Goal: Use online tool/utility: Utilize a website feature to perform a specific function

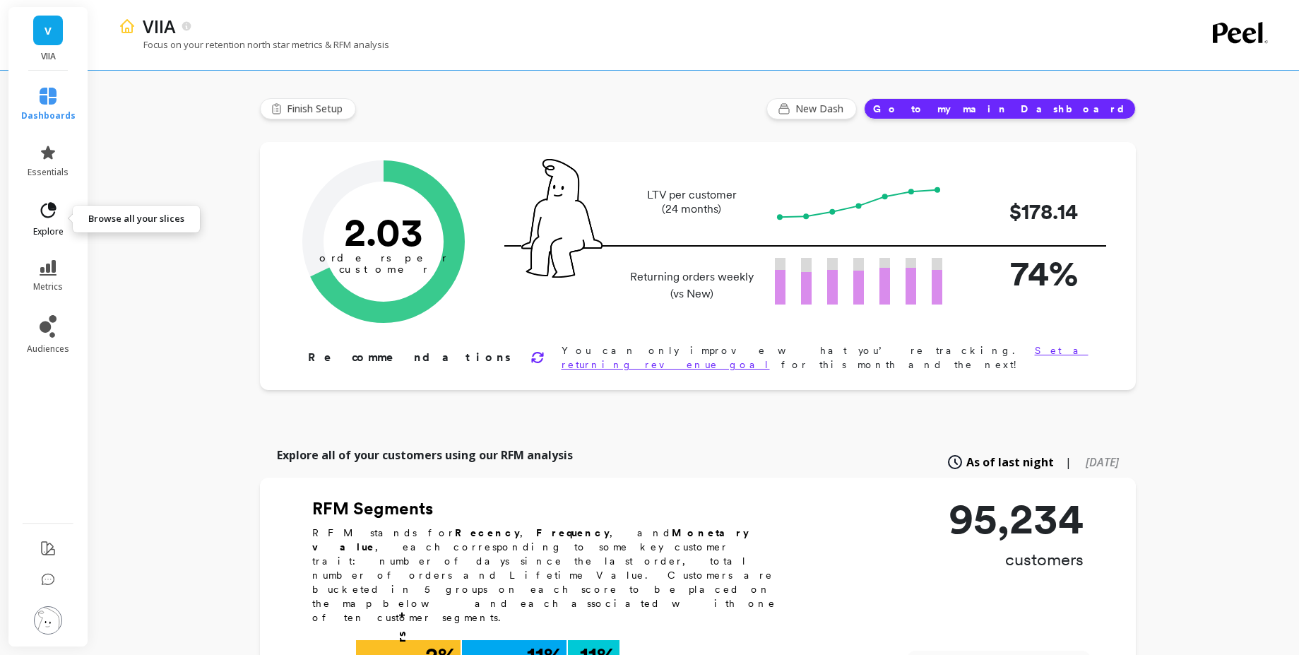
click at [52, 227] on span "explore" at bounding box center [48, 231] width 30 height 11
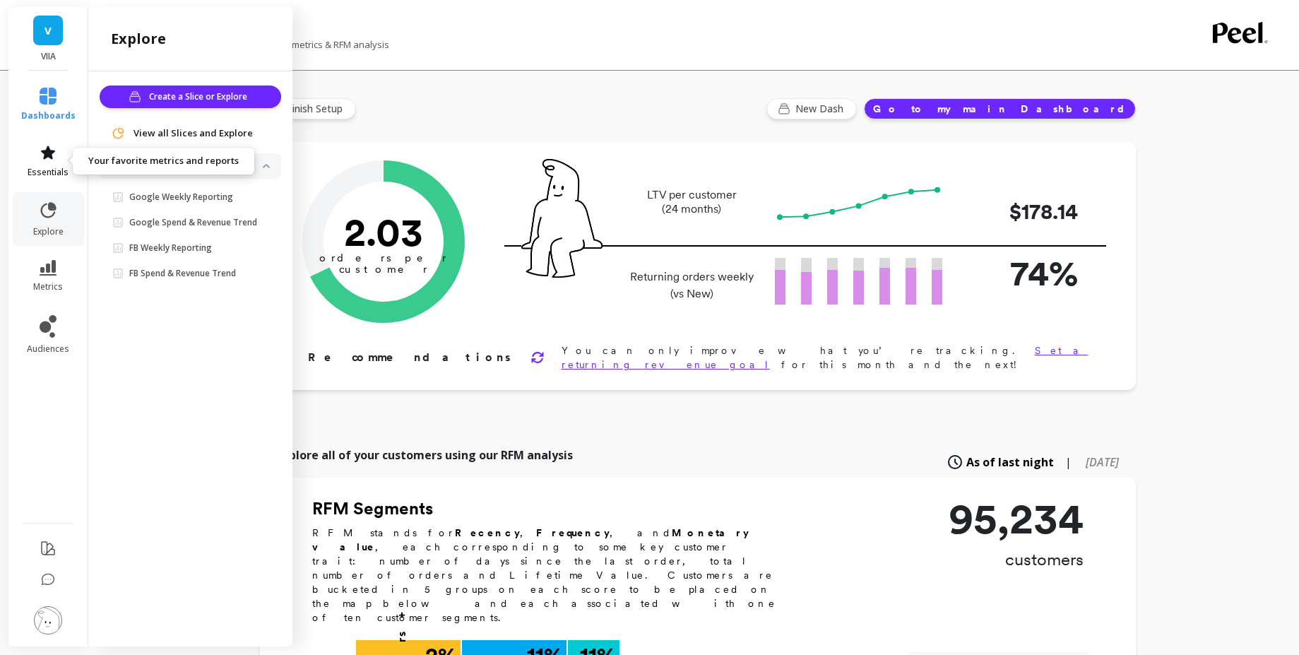
click at [59, 172] on span "essentials" at bounding box center [48, 172] width 41 height 11
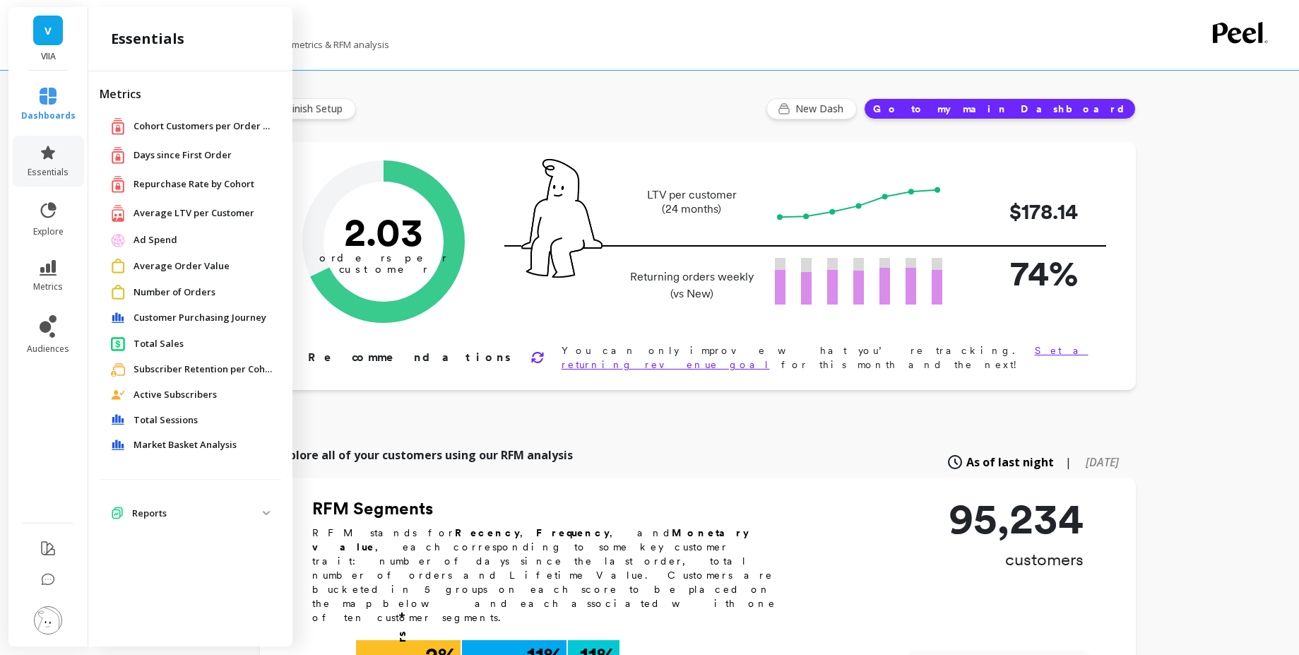
click at [165, 451] on span "Market Basket Analysis" at bounding box center [185, 445] width 103 height 14
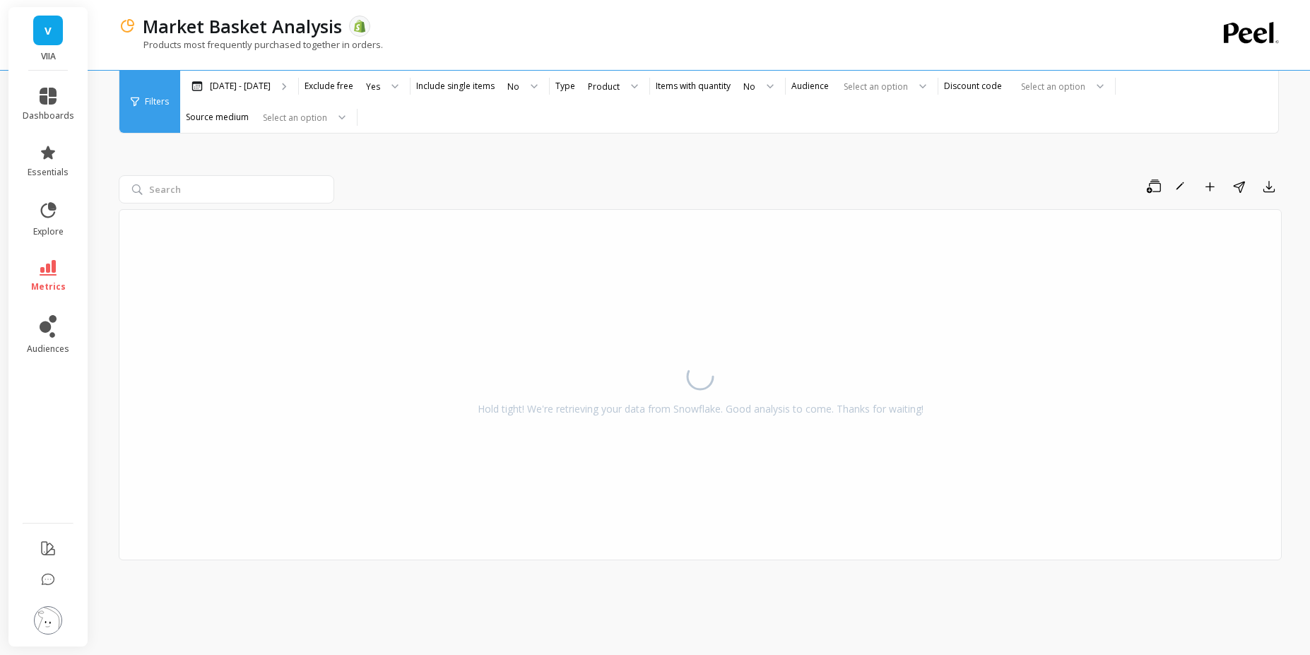
click at [343, 183] on div "Save Rename Add to Dashboard Share Export" at bounding box center [811, 186] width 942 height 23
click at [338, 182] on div at bounding box center [229, 189] width 221 height 28
click at [348, 185] on div "Save Rename Add to Dashboard Share Export" at bounding box center [811, 186] width 942 height 23
click at [339, 181] on div at bounding box center [229, 189] width 221 height 28
